Goal: Task Accomplishment & Management: Use online tool/utility

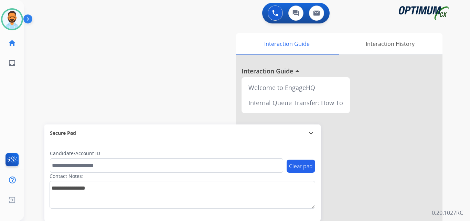
scroll to position [0, 0]
click at [11, 26] on img at bounding box center [11, 19] width 19 height 19
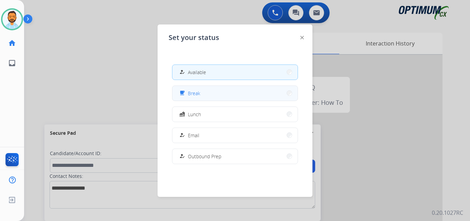
click at [223, 89] on button "free_breakfast Break" at bounding box center [234, 93] width 125 height 15
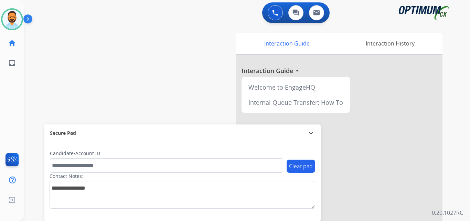
scroll to position [0, 0]
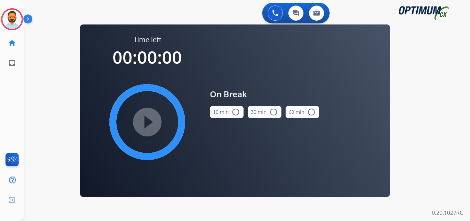
click at [226, 111] on button "10 min radio_button_unchecked" at bounding box center [227, 112] width 34 height 12
click at [145, 118] on mat-icon "play_circle_filled" at bounding box center [147, 122] width 8 height 8
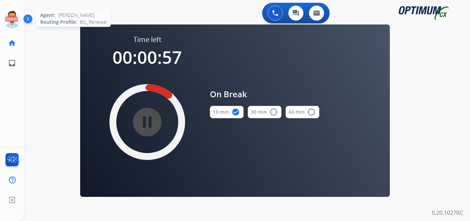
click at [13, 15] on icon at bounding box center [12, 19] width 22 height 22
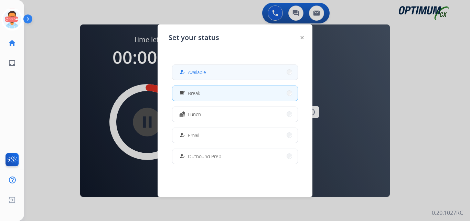
drag, startPoint x: 211, startPoint y: 69, endPoint x: 197, endPoint y: 71, distance: 13.9
click at [197, 71] on span "Available" at bounding box center [197, 71] width 18 height 7
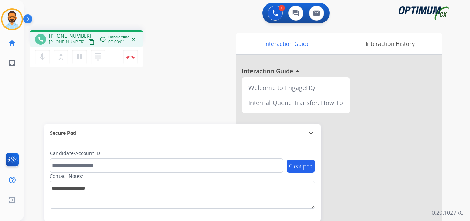
click at [88, 40] on mat-icon "content_copy" at bounding box center [91, 42] width 6 height 6
click at [133, 58] on img at bounding box center [130, 56] width 8 height 3
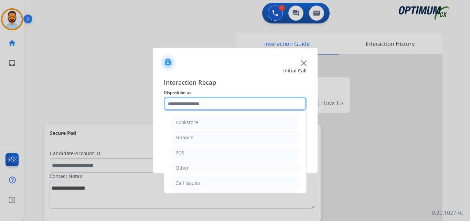
click at [197, 108] on input "text" at bounding box center [235, 104] width 143 height 14
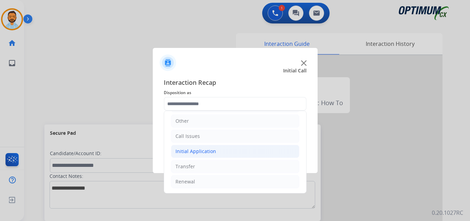
click at [220, 151] on li "Initial Application" at bounding box center [235, 150] width 128 height 13
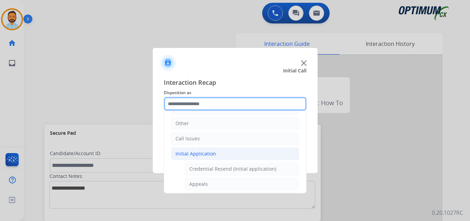
scroll to position [46, 0]
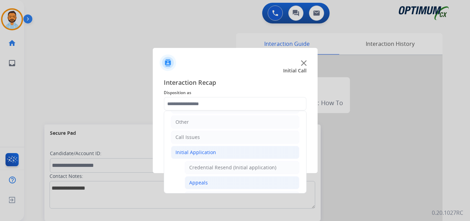
click at [220, 178] on li "Appeals" at bounding box center [242, 182] width 115 height 13
type input "*******"
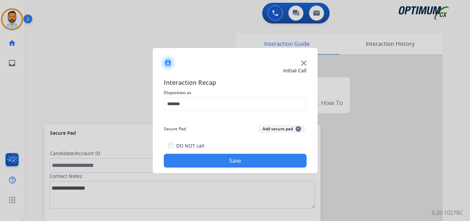
click at [239, 161] on button "Save" at bounding box center [235, 160] width 143 height 14
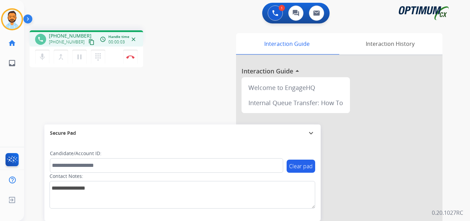
click at [88, 42] on mat-icon "content_copy" at bounding box center [91, 42] width 6 height 6
click at [131, 55] on img at bounding box center [130, 56] width 8 height 3
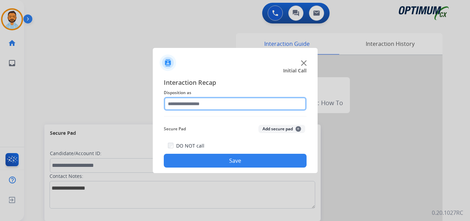
click at [201, 101] on input "text" at bounding box center [235, 104] width 143 height 14
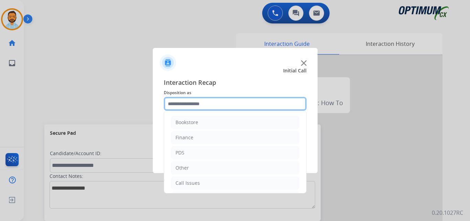
scroll to position [47, 0]
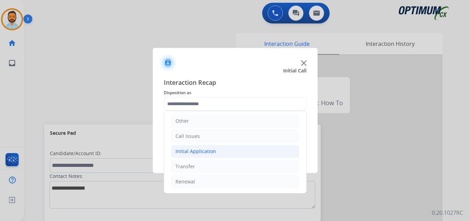
click at [201, 151] on div "Initial Application" at bounding box center [195, 151] width 41 height 7
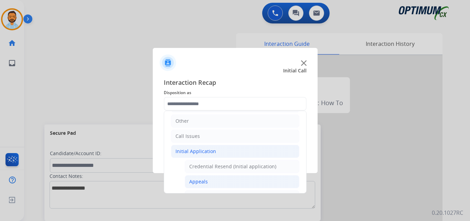
click at [213, 182] on li "Appeals" at bounding box center [242, 181] width 115 height 13
type input "*******"
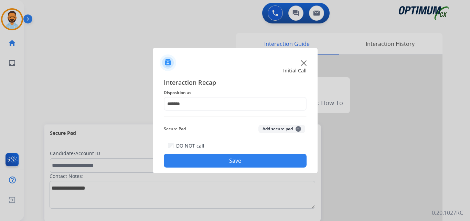
click at [216, 156] on button "Save" at bounding box center [235, 160] width 143 height 14
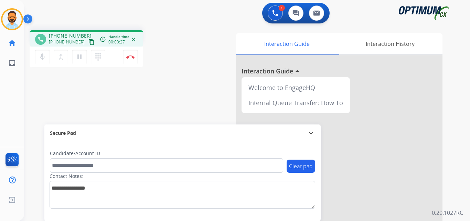
click at [88, 44] on mat-icon "content_copy" at bounding box center [91, 42] width 6 height 6
click at [132, 57] on img at bounding box center [130, 56] width 8 height 3
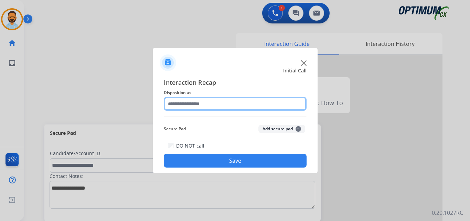
click at [214, 105] on input "text" at bounding box center [235, 104] width 143 height 14
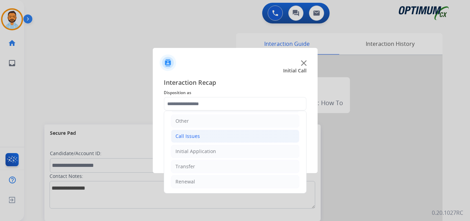
click at [208, 141] on li "Call Issues" at bounding box center [235, 135] width 128 height 13
click at [212, 133] on li "Call Issues" at bounding box center [235, 135] width 128 height 13
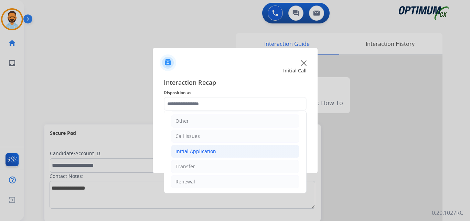
click at [210, 150] on div "Initial Application" at bounding box center [195, 151] width 41 height 7
click at [214, 150] on div "Initial Application" at bounding box center [195, 151] width 41 height 7
click at [213, 151] on div "Initial Application" at bounding box center [195, 151] width 41 height 7
click at [215, 166] on div "Credential Resend (Initial application)" at bounding box center [232, 166] width 87 height 7
type input "**********"
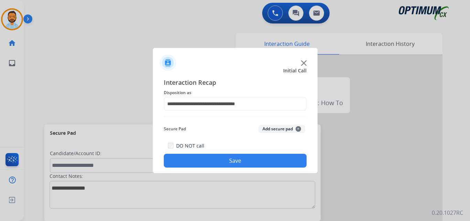
click at [205, 160] on button "Save" at bounding box center [235, 160] width 143 height 14
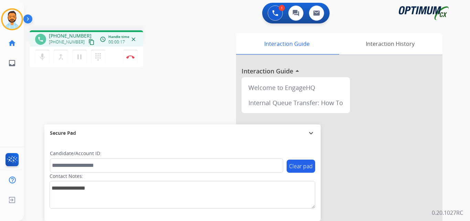
click at [88, 44] on mat-icon "content_copy" at bounding box center [91, 42] width 6 height 6
click at [131, 57] on img at bounding box center [130, 56] width 8 height 3
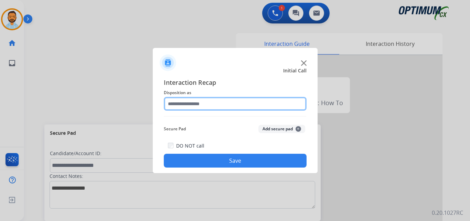
click at [207, 101] on input "text" at bounding box center [235, 104] width 143 height 14
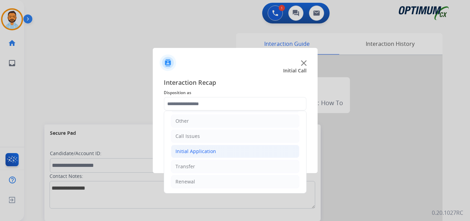
click at [217, 148] on li "Initial Application" at bounding box center [235, 150] width 128 height 13
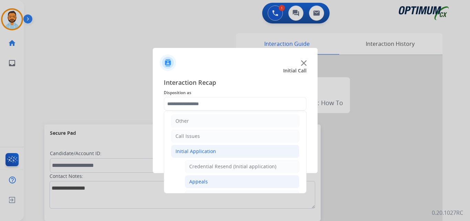
click at [205, 184] on div "Appeals" at bounding box center [198, 181] width 19 height 7
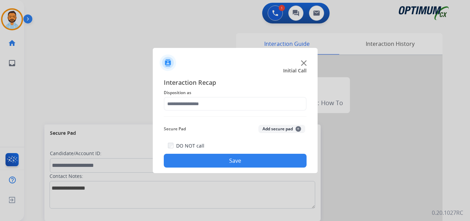
type input "*******"
click at [231, 157] on button "Save" at bounding box center [235, 160] width 143 height 14
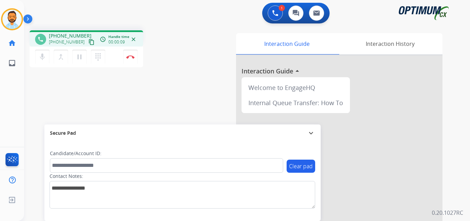
click at [88, 43] on mat-icon "content_copy" at bounding box center [91, 42] width 6 height 6
click at [130, 55] on button "Disconnect" at bounding box center [130, 57] width 14 height 14
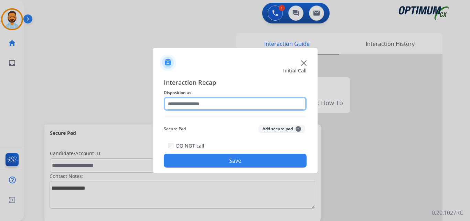
click at [202, 106] on input "text" at bounding box center [235, 104] width 143 height 14
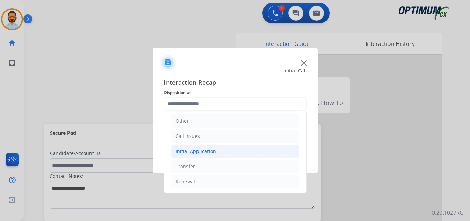
click at [207, 151] on div "Initial Application" at bounding box center [195, 151] width 41 height 7
click at [229, 168] on div "Credential Resend (Initial application)" at bounding box center [232, 166] width 87 height 7
type input "**********"
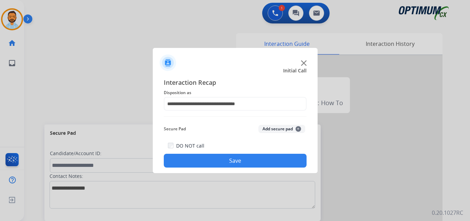
click at [215, 163] on button "Save" at bounding box center [235, 160] width 143 height 14
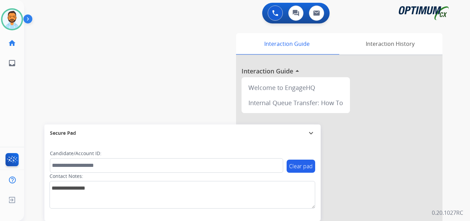
click at [27, 19] on img at bounding box center [29, 20] width 12 height 13
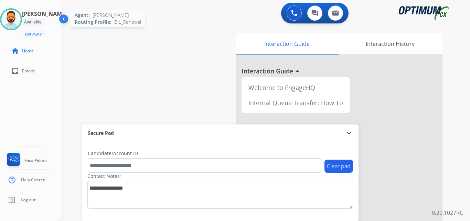
click at [17, 26] on img at bounding box center [10, 19] width 19 height 19
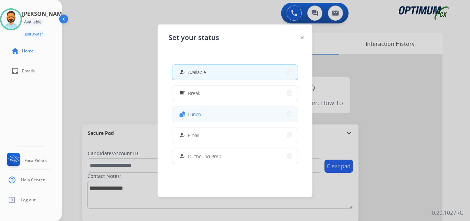
click at [203, 116] on button "fastfood Lunch" at bounding box center [234, 114] width 125 height 15
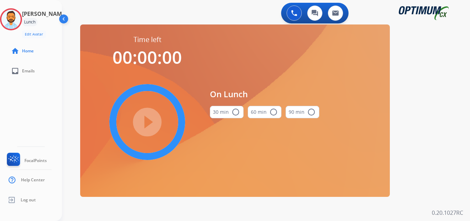
click at [230, 110] on button "30 min radio_button_unchecked" at bounding box center [227, 112] width 34 height 12
click at [143, 126] on mat-icon "play_circle_filled" at bounding box center [147, 122] width 8 height 8
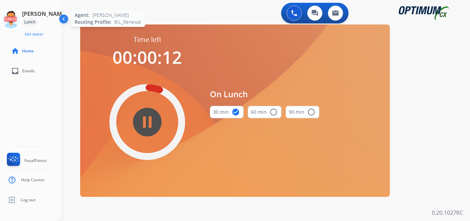
click at [12, 12] on icon at bounding box center [11, 19] width 22 height 22
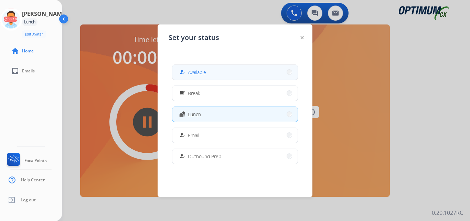
click at [196, 67] on button "how_to_reg Available" at bounding box center [234, 72] width 125 height 15
